Goal: Transaction & Acquisition: Download file/media

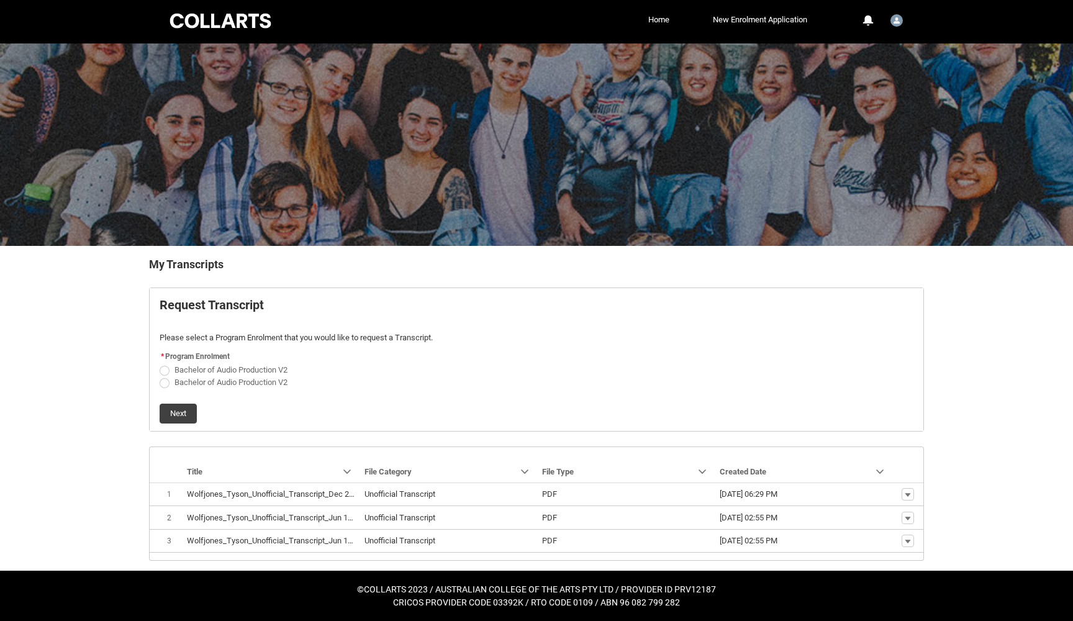
scroll to position [2, 0]
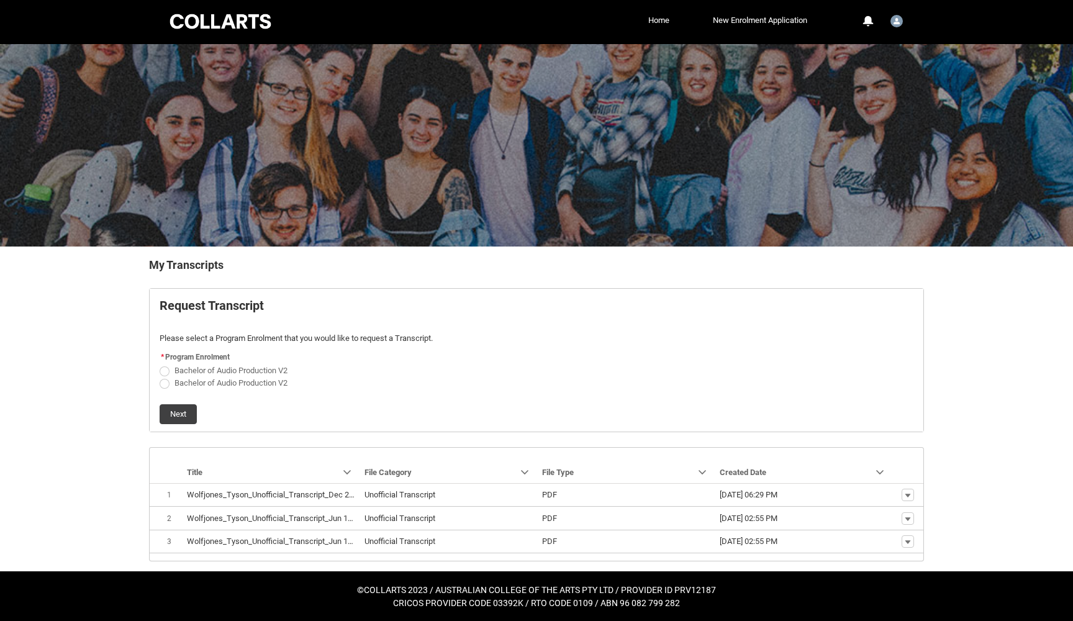
click at [167, 371] on span "Request_Student_Transcript flow" at bounding box center [165, 371] width 10 height 10
click at [160, 364] on input "Bachelor of Audio Production V2" at bounding box center [159, 363] width 1 height 1
radio input "true"
click at [186, 410] on button "Next" at bounding box center [178, 414] width 37 height 20
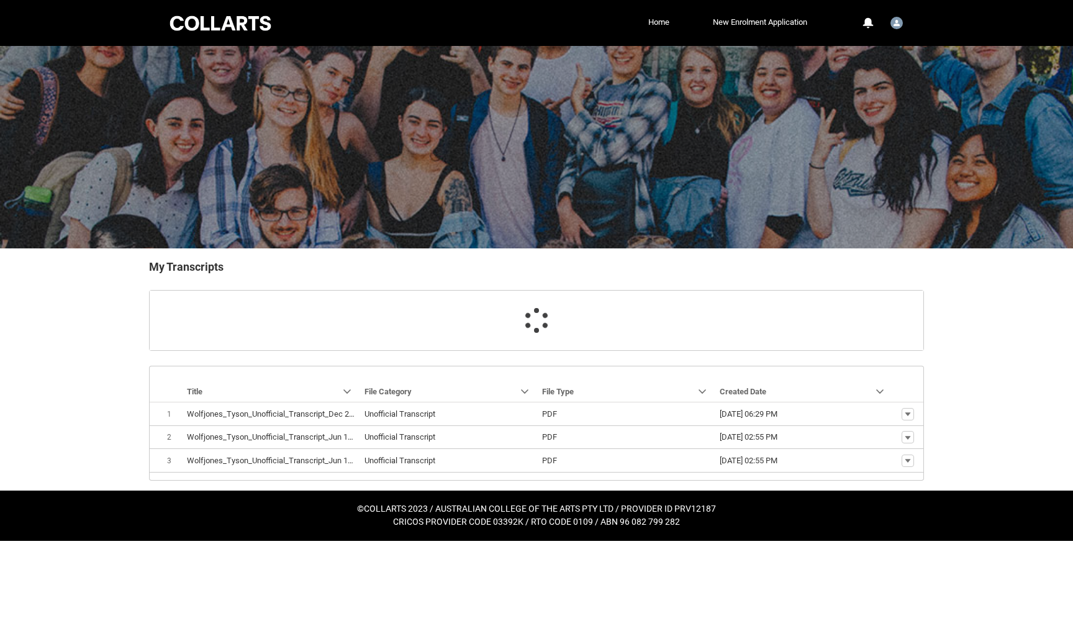
scroll to position [0, 0]
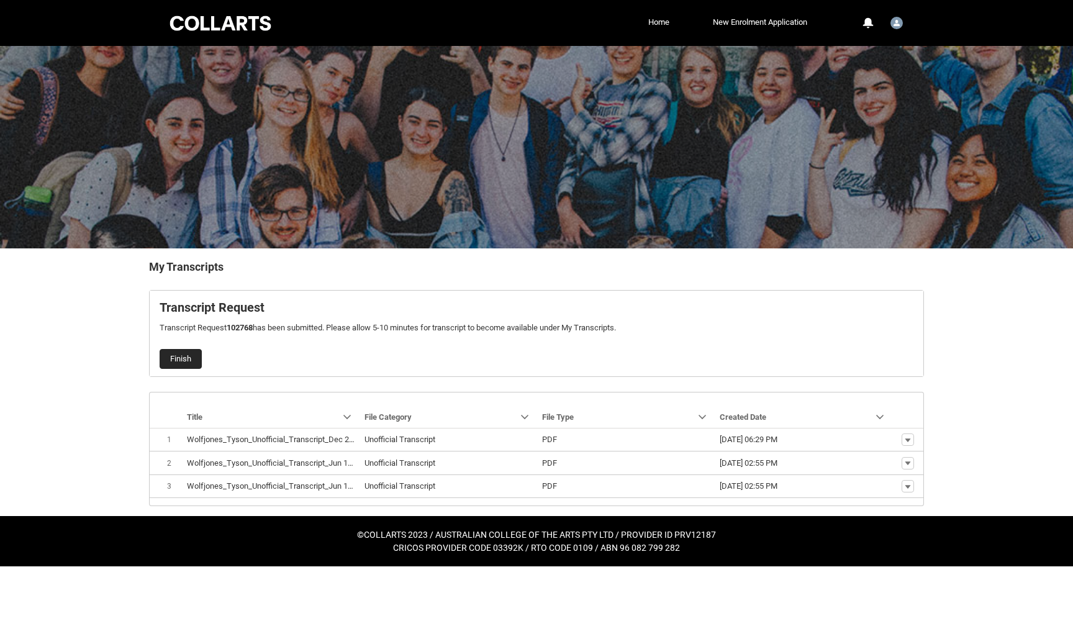
click at [178, 361] on button "Finish" at bounding box center [181, 359] width 42 height 20
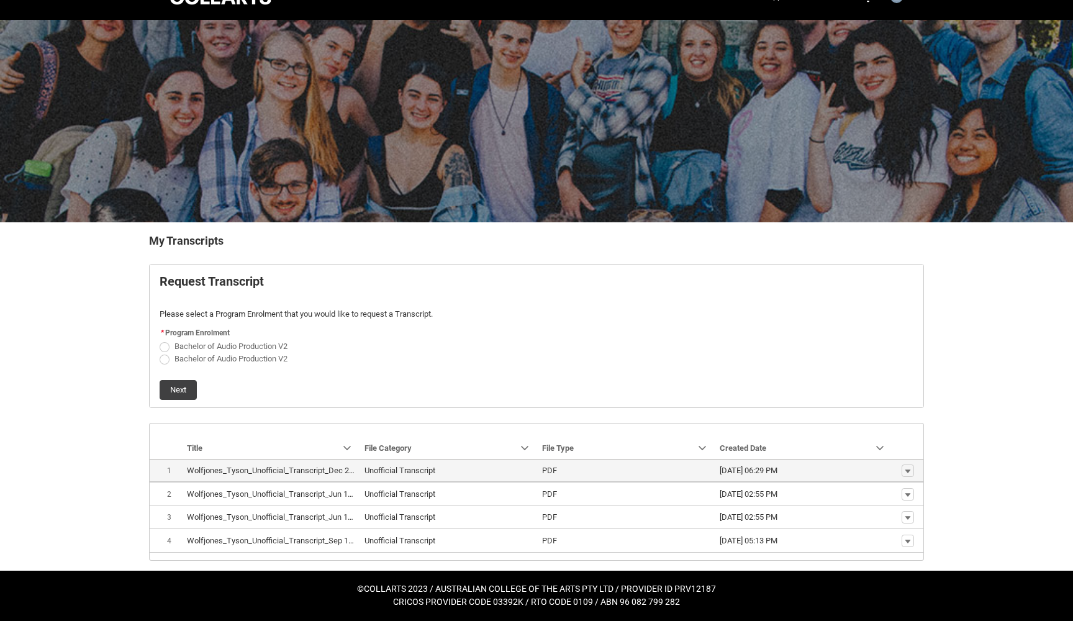
scroll to position [25, 0]
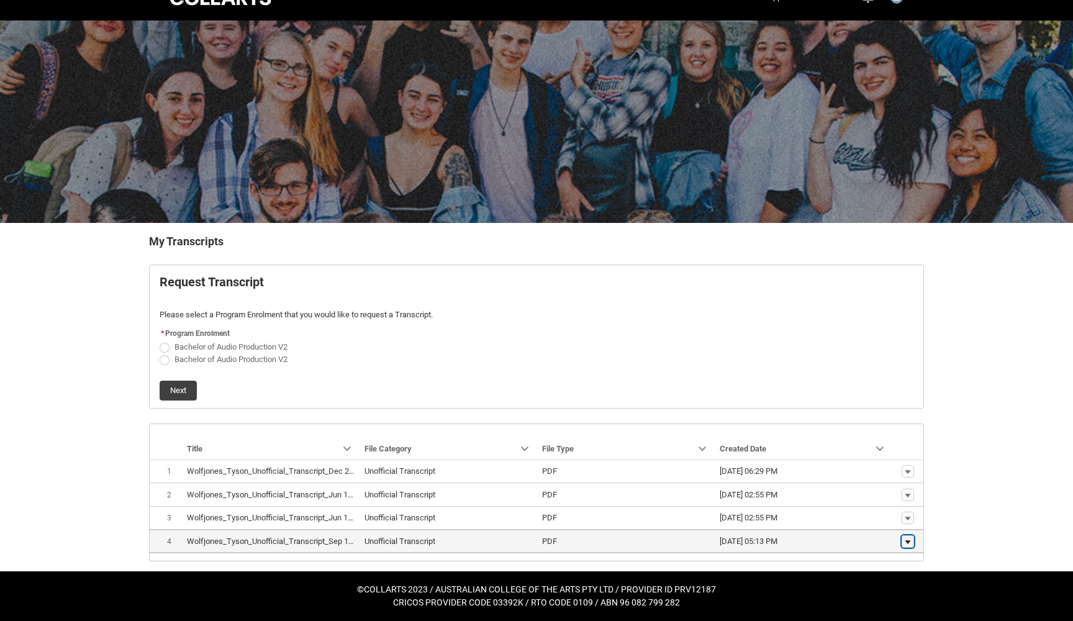
click at [906, 539] on lightning-primitive-icon "button" at bounding box center [907, 541] width 7 height 9
click at [887, 525] on span "Download" at bounding box center [879, 522] width 34 height 11
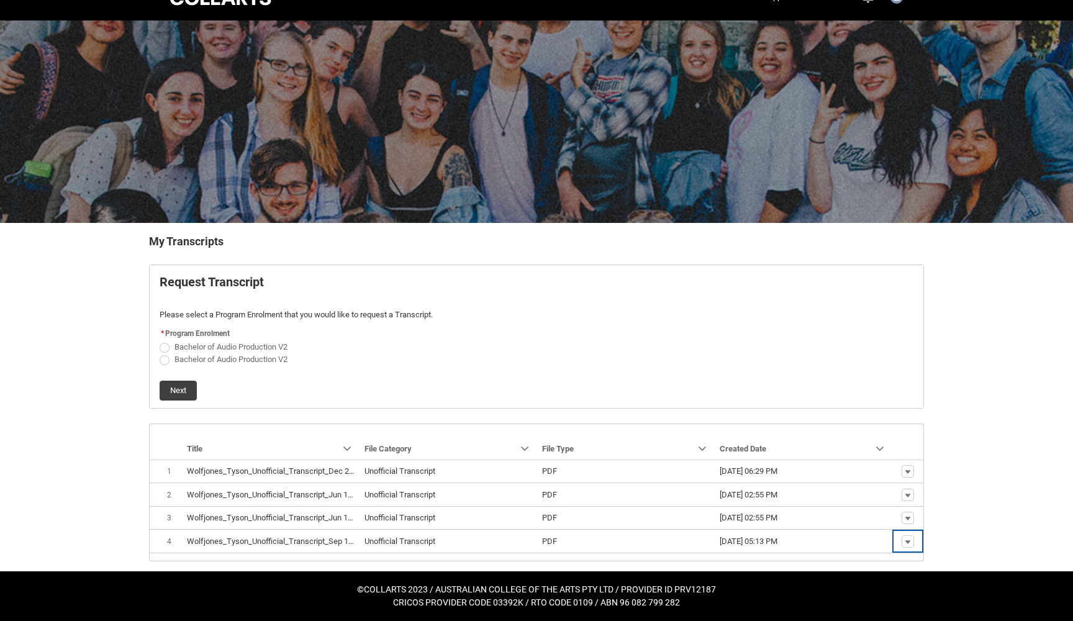
click at [159, 358] on flowruntime-screen-field "* Program Enrolment Bachelor of Audio Production V2 Bachelor of Audio Productio…" at bounding box center [536, 347] width 769 height 45
click at [168, 361] on span "Request_Student_Transcript flow" at bounding box center [165, 360] width 10 height 10
click at [160, 353] on input "Bachelor of Audio Production V2" at bounding box center [159, 352] width 1 height 1
radio input "true"
click at [187, 384] on button "Next" at bounding box center [178, 391] width 37 height 20
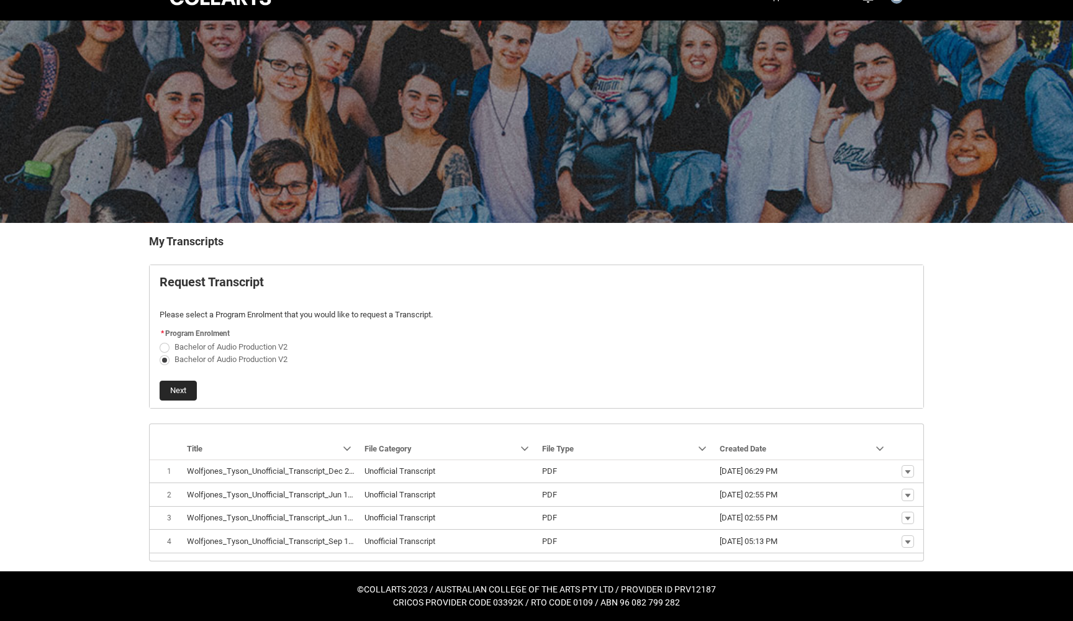
scroll to position [0, 0]
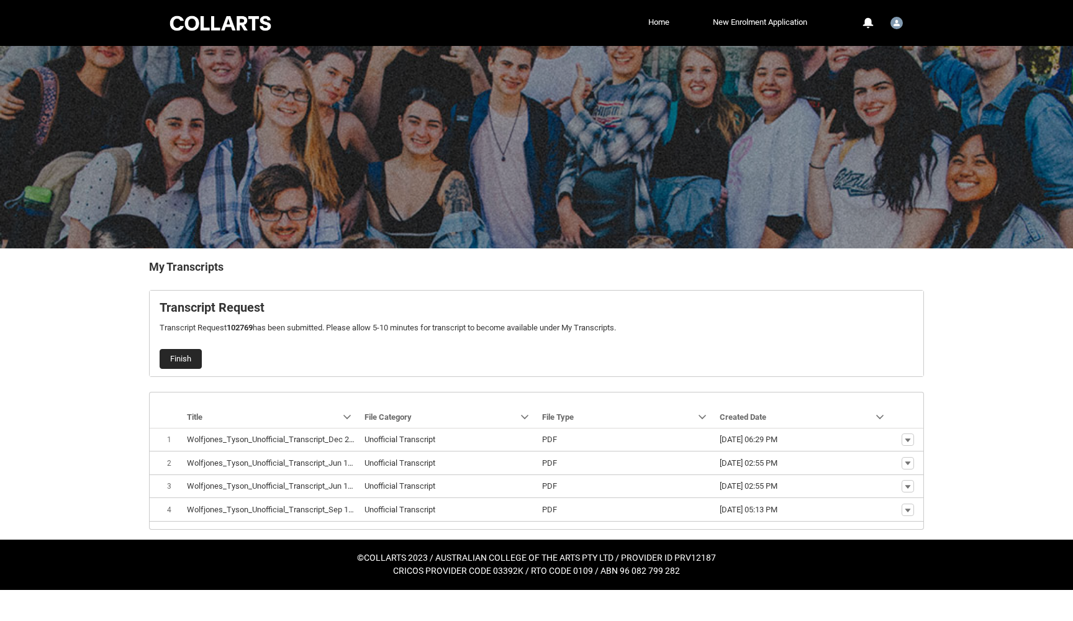
click at [179, 350] on button "Finish" at bounding box center [181, 359] width 42 height 20
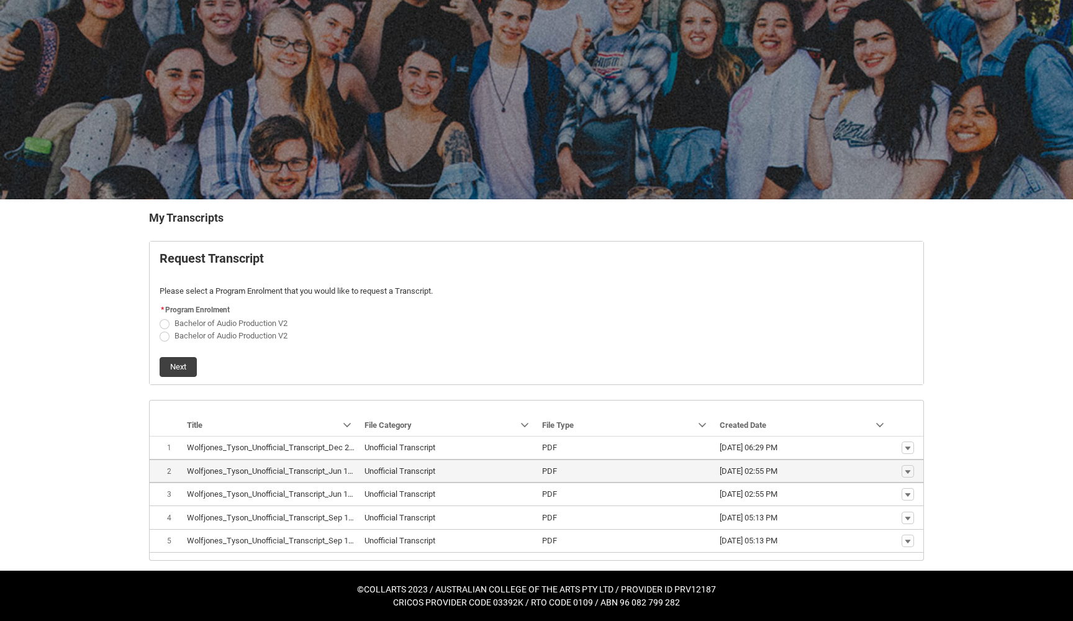
scroll to position [49, 0]
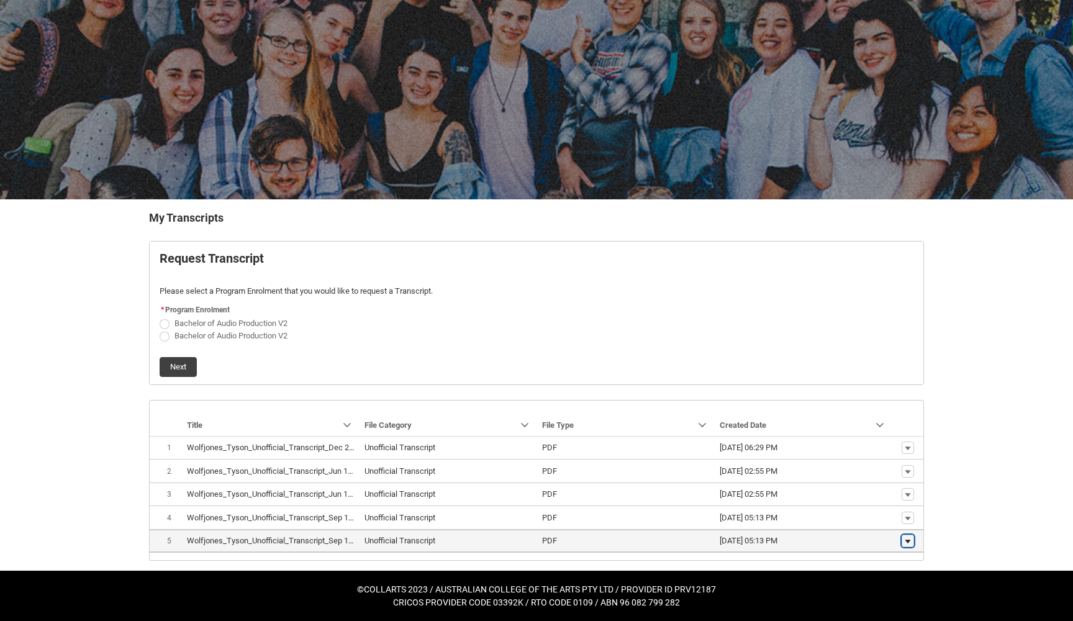
click at [905, 543] on lightning-primitive-icon "button" at bounding box center [907, 541] width 7 height 9
click at [889, 525] on span "Download" at bounding box center [879, 522] width 34 height 11
click at [909, 541] on lightning-primitive-icon "button" at bounding box center [907, 541] width 7 height 9
click at [891, 522] on span "Download" at bounding box center [879, 522] width 34 height 11
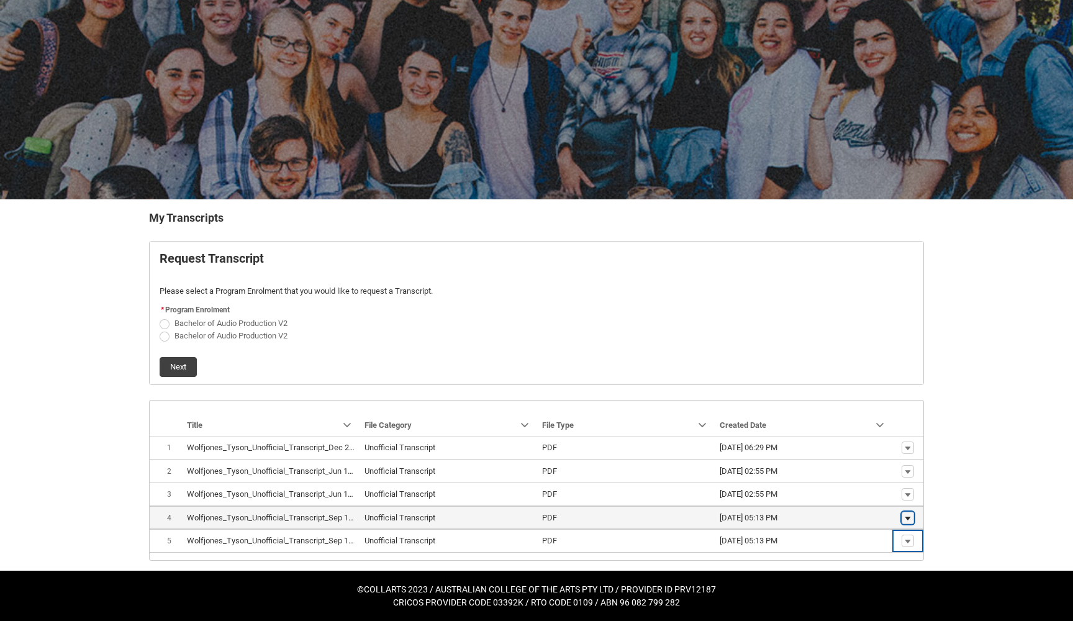
click at [911, 519] on lightning-primitive-icon "button" at bounding box center [907, 517] width 7 height 9
click at [887, 502] on span "Download" at bounding box center [879, 499] width 34 height 11
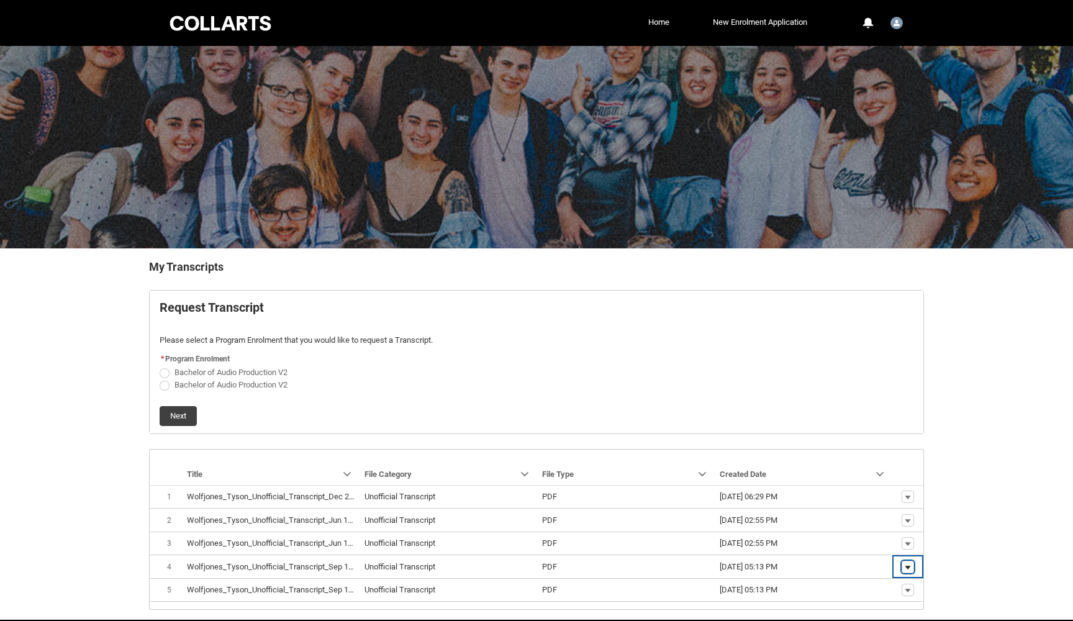
scroll to position [0, 0]
click at [657, 24] on link "Home" at bounding box center [658, 22] width 27 height 19
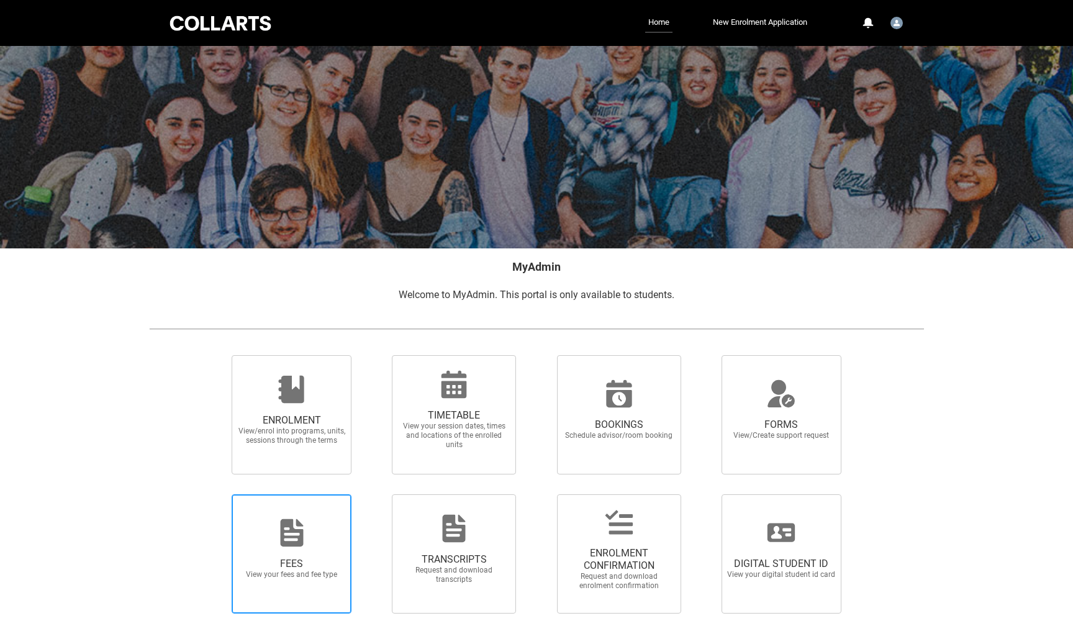
click at [297, 535] on icon at bounding box center [291, 532] width 23 height 27
click at [217, 494] on input "FEES View your fees and fee type" at bounding box center [216, 494] width 1 height 1
radio input "true"
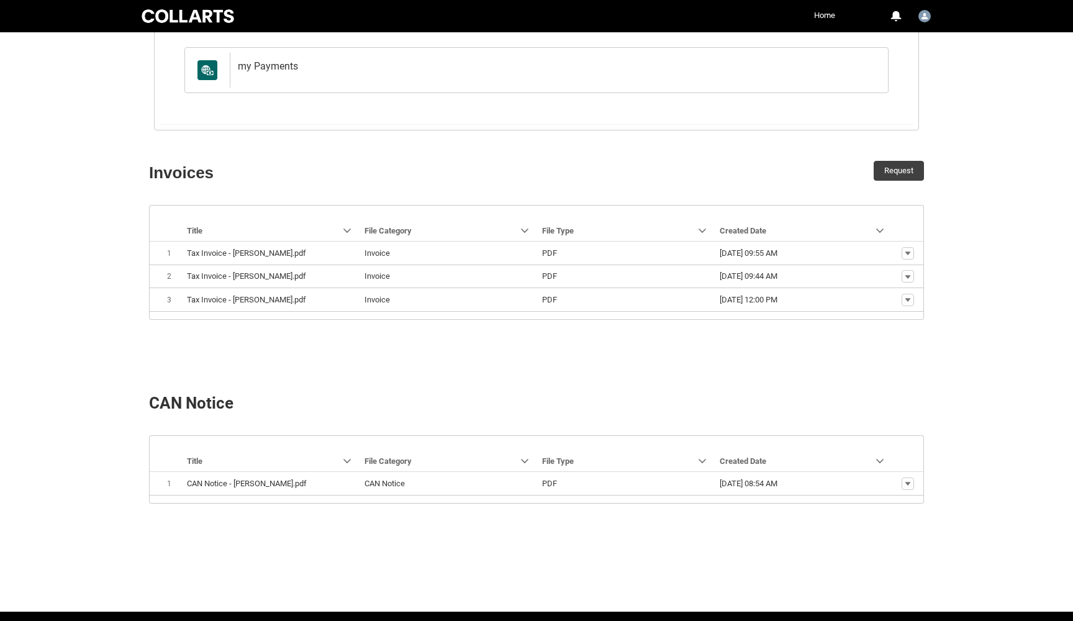
scroll to position [284, 0]
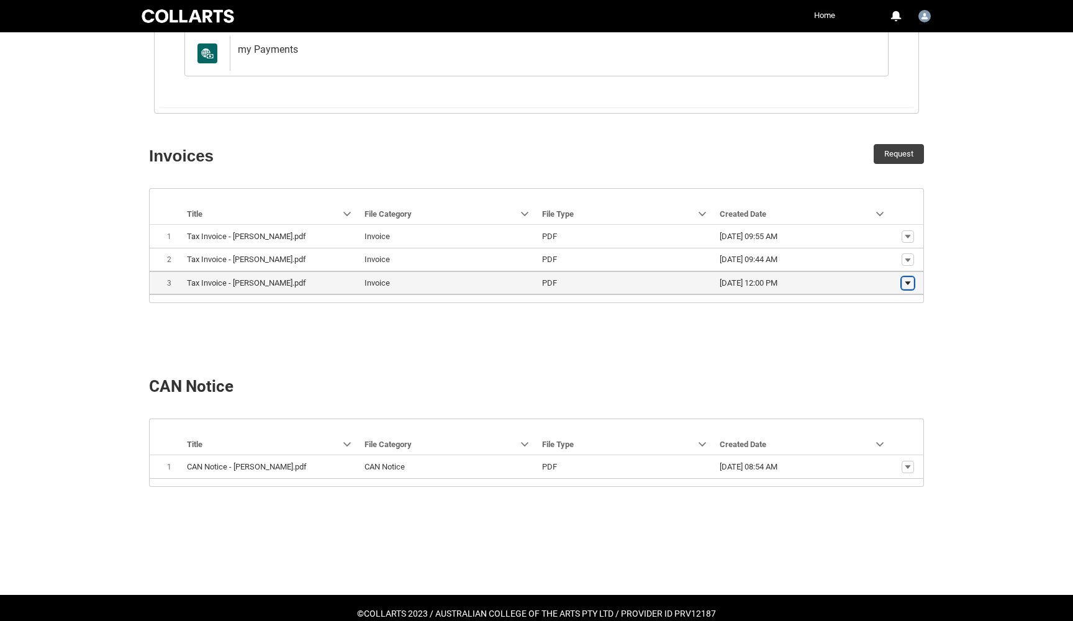
click at [909, 284] on lightning-primitive-icon "button" at bounding box center [907, 283] width 7 height 9
click at [881, 258] on link "Download" at bounding box center [884, 265] width 58 height 21
